Goal: Task Accomplishment & Management: Contribute content

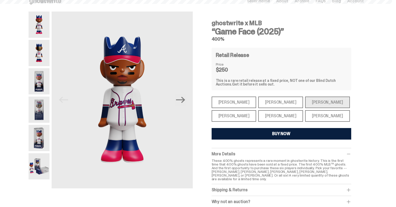
scroll to position [24, 0]
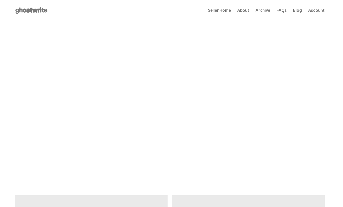
click at [225, 10] on span "Seller Home" at bounding box center [219, 10] width 23 height 4
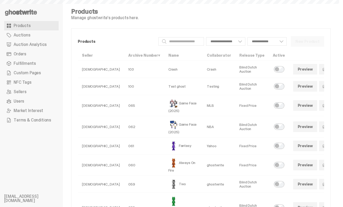
select select
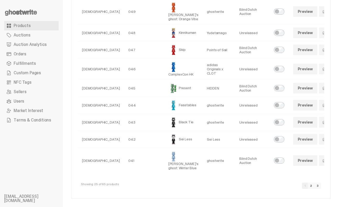
scroll to position [418, 0]
click at [314, 185] on link "2" at bounding box center [311, 185] width 7 height 6
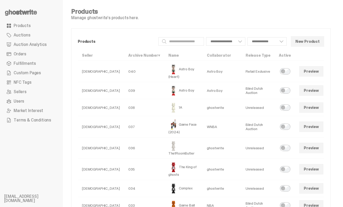
click at [325, 132] on link at bounding box center [330, 126] width 10 height 10
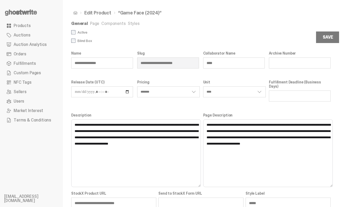
click at [113, 26] on ul "General Page Components Styles" at bounding box center [200, 23] width 259 height 5
click at [112, 24] on link "Components" at bounding box center [113, 23] width 24 height 5
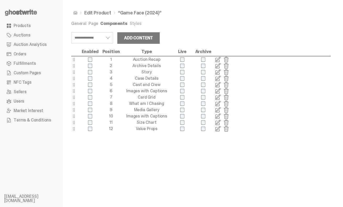
click at [219, 84] on span at bounding box center [218, 84] width 6 height 6
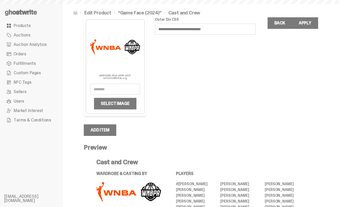
click at [121, 50] on img at bounding box center [115, 47] width 50 height 50
drag, startPoint x: 138, startPoint y: 49, endPoint x: 149, endPoint y: 65, distance: 19.5
click at [149, 65] on div "**********" at bounding box center [201, 66] width 234 height 98
click at [114, 102] on label "Select Image" at bounding box center [115, 104] width 42 height 12
click at [0, 0] on input "Select Image" at bounding box center [0, 0] width 0 height 0
